Goal: Task Accomplishment & Management: Manage account settings

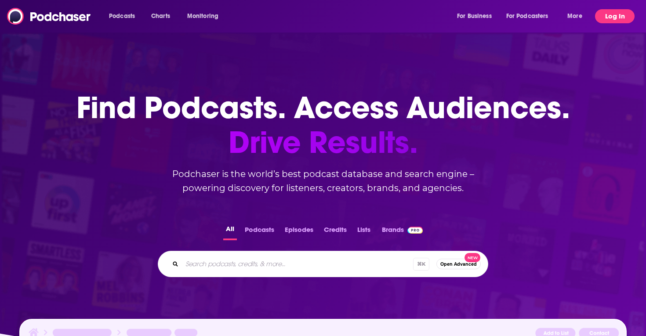
click at [615, 17] on button "Log In" at bounding box center [615, 16] width 40 height 14
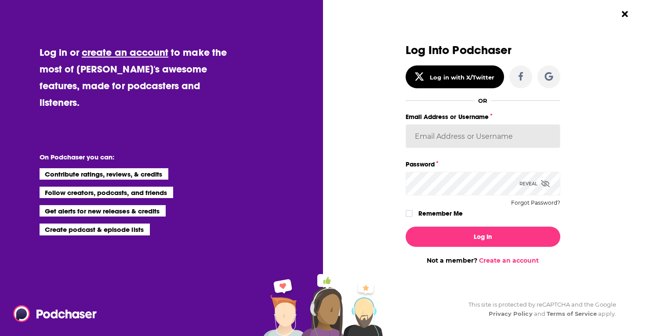
type input "sydneyk"
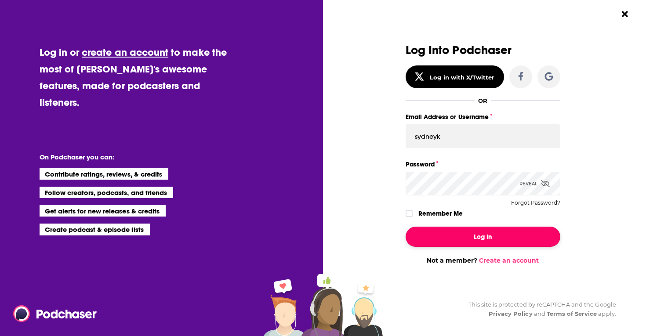
click at [480, 239] on button "Log In" at bounding box center [483, 237] width 155 height 20
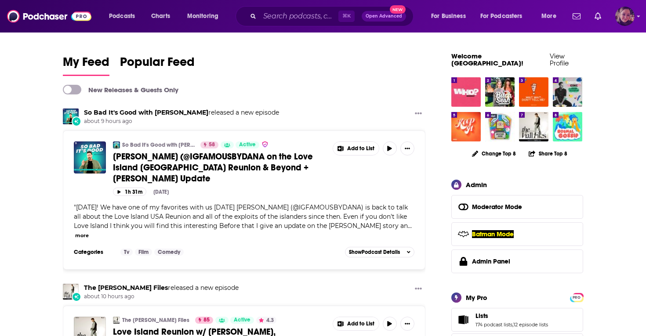
click at [625, 16] on img "Logged in as Sydneyk" at bounding box center [624, 16] width 19 height 19
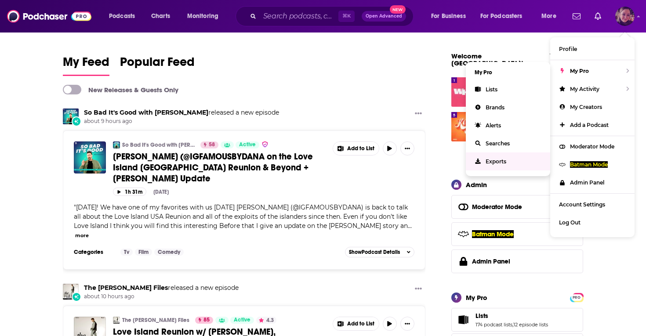
click at [493, 160] on span "Exports" at bounding box center [496, 161] width 21 height 7
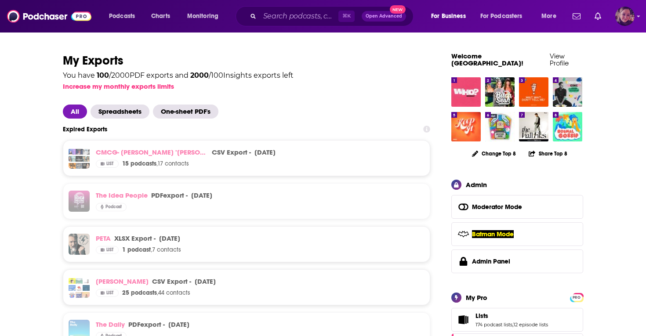
click at [626, 19] on img "Logged in as Sydneyk" at bounding box center [624, 16] width 19 height 19
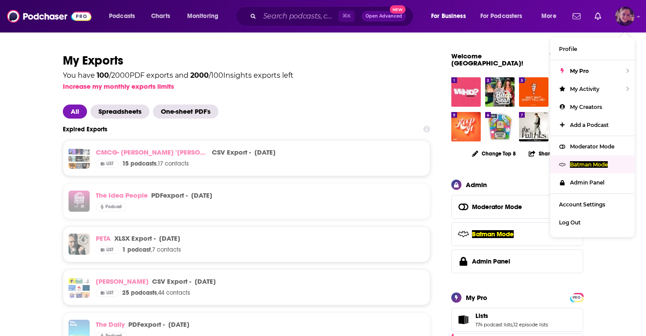
click at [594, 162] on p "Batman Mode" at bounding box center [589, 164] width 38 height 7
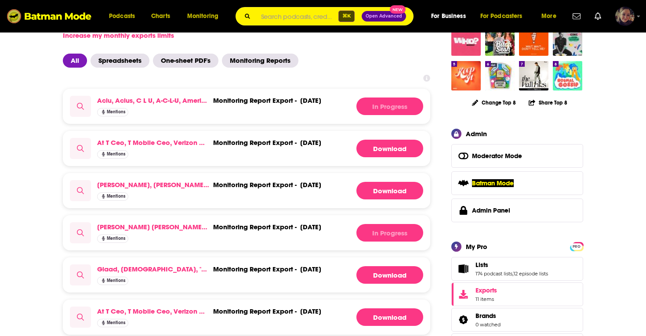
scroll to position [53, 0]
